Goal: Information Seeking & Learning: Learn about a topic

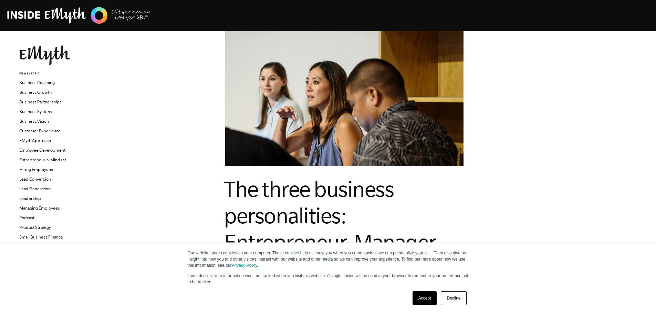
click at [386, 180] on span "The three business personalities: Entrepreneur, Manager, Technician" at bounding box center [332, 228] width 216 height 104
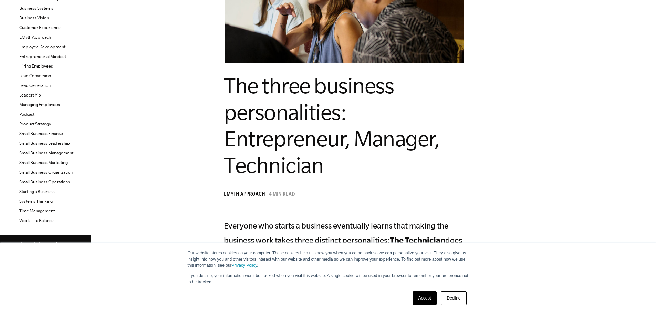
drag, startPoint x: 386, startPoint y: 176, endPoint x: 490, endPoint y: 166, distance: 104.5
click at [465, 167] on h1 "The three business personalities: Entrepreneur, Manager, Technician" at bounding box center [344, 125] width 241 height 106
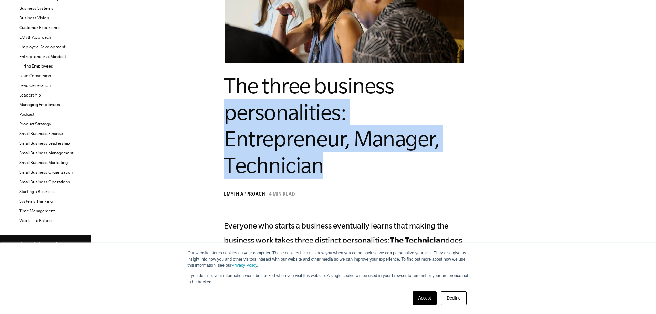
drag, startPoint x: 397, startPoint y: 171, endPoint x: 256, endPoint y: 100, distance: 158.0
click at [256, 100] on span "The three business personalities: Entrepreneur, Manager, Technician" at bounding box center [332, 125] width 216 height 104
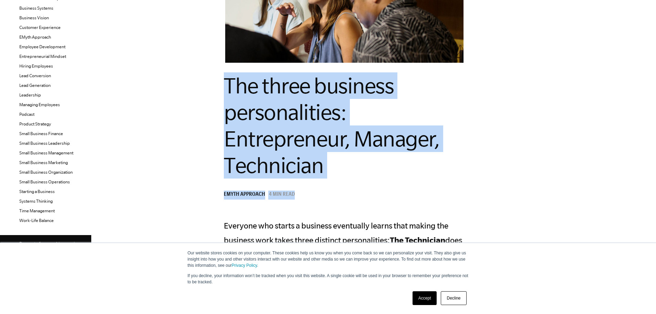
drag, startPoint x: 247, startPoint y: 84, endPoint x: 423, endPoint y: 188, distance: 204.7
click at [423, 167] on h1 "The three business personalities: Entrepreneur, Manager, Technician" at bounding box center [344, 125] width 241 height 106
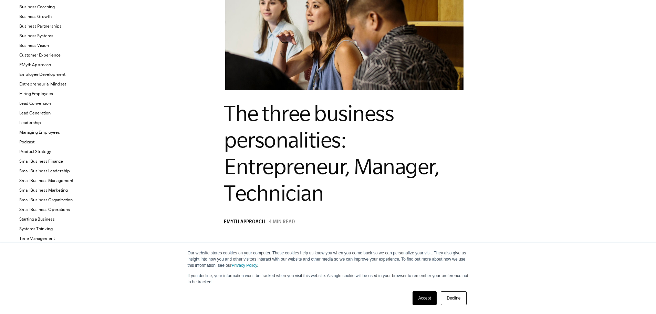
scroll to position [34, 0]
